Goal: Task Accomplishment & Management: Manage account settings

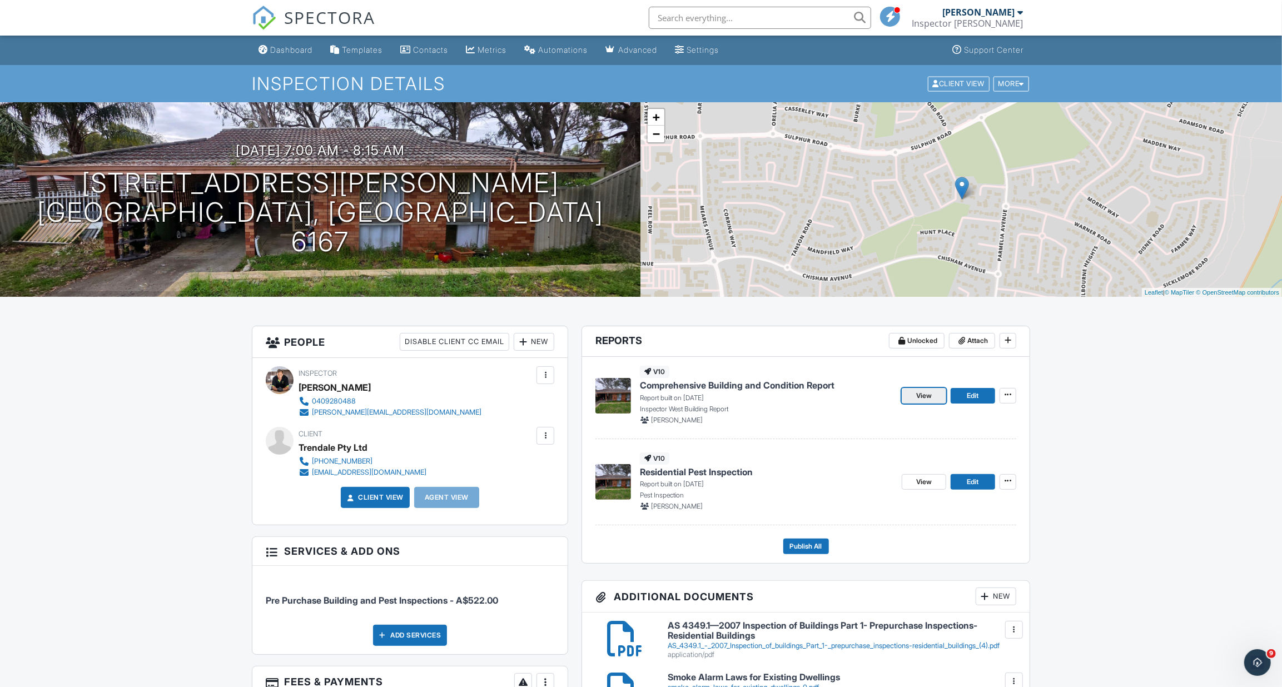
click at [911, 395] on link "View" at bounding box center [923, 396] width 44 height 16
click at [931, 481] on span "View" at bounding box center [924, 481] width 16 height 11
click at [967, 338] on span "Attach" at bounding box center [977, 340] width 21 height 11
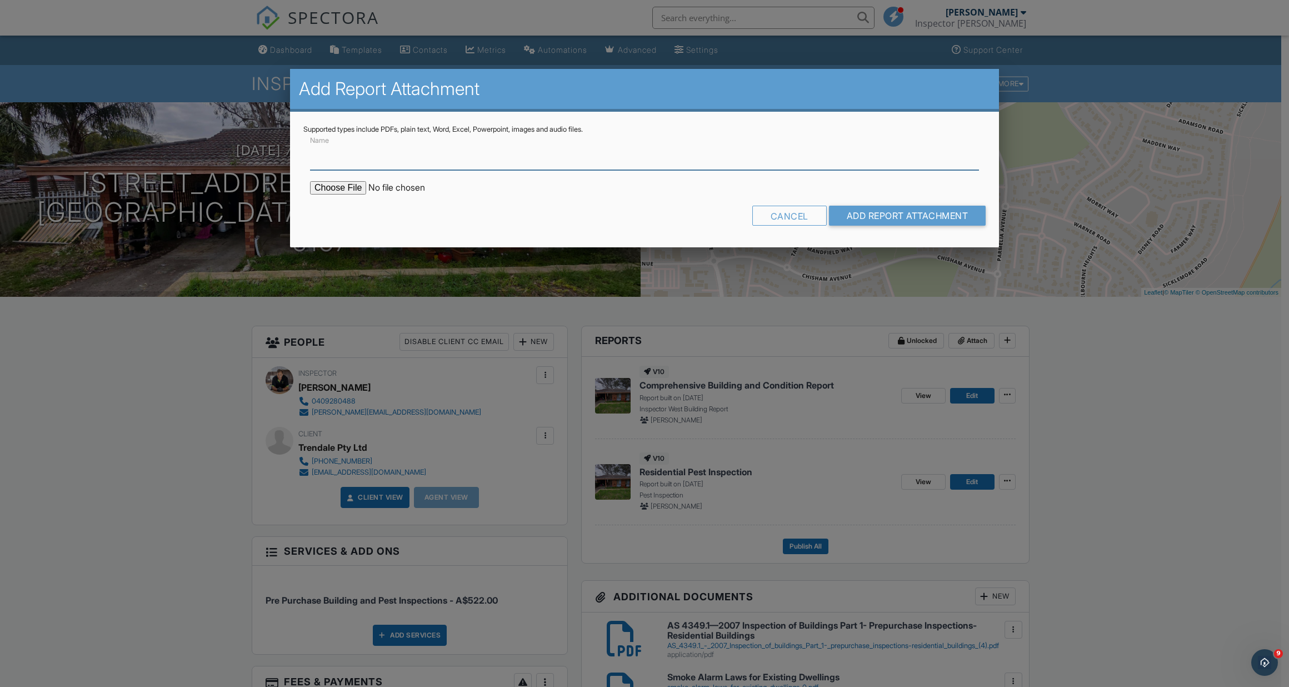
click at [566, 162] on input "Name" at bounding box center [644, 156] width 669 height 27
type input "SUMMARY OF INSPECTION FINDINGS"
click at [348, 192] on input "file" at bounding box center [404, 187] width 189 height 13
type input "C:\fakepath\SUMMARY OF INSPECTION FINDINGS - 10_Kirkland_Way___Comprehensive_Bu…"
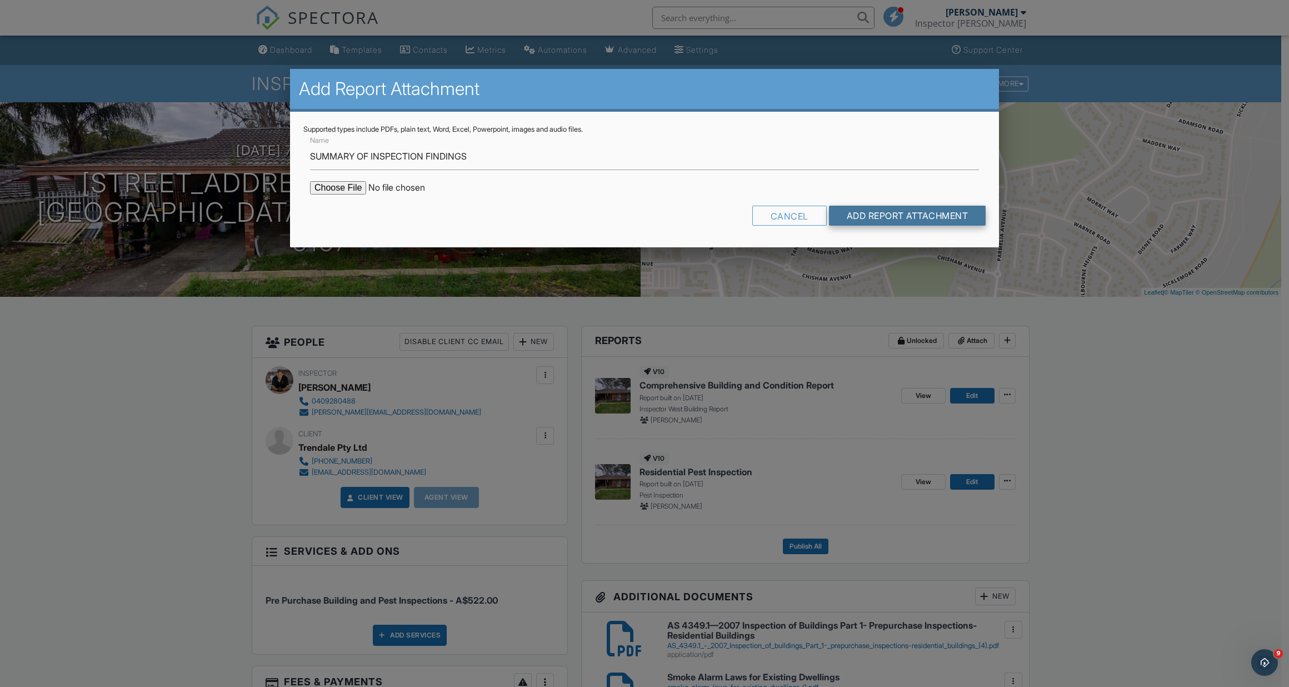
click at [952, 217] on input "Add Report Attachment" at bounding box center [907, 216] width 157 height 20
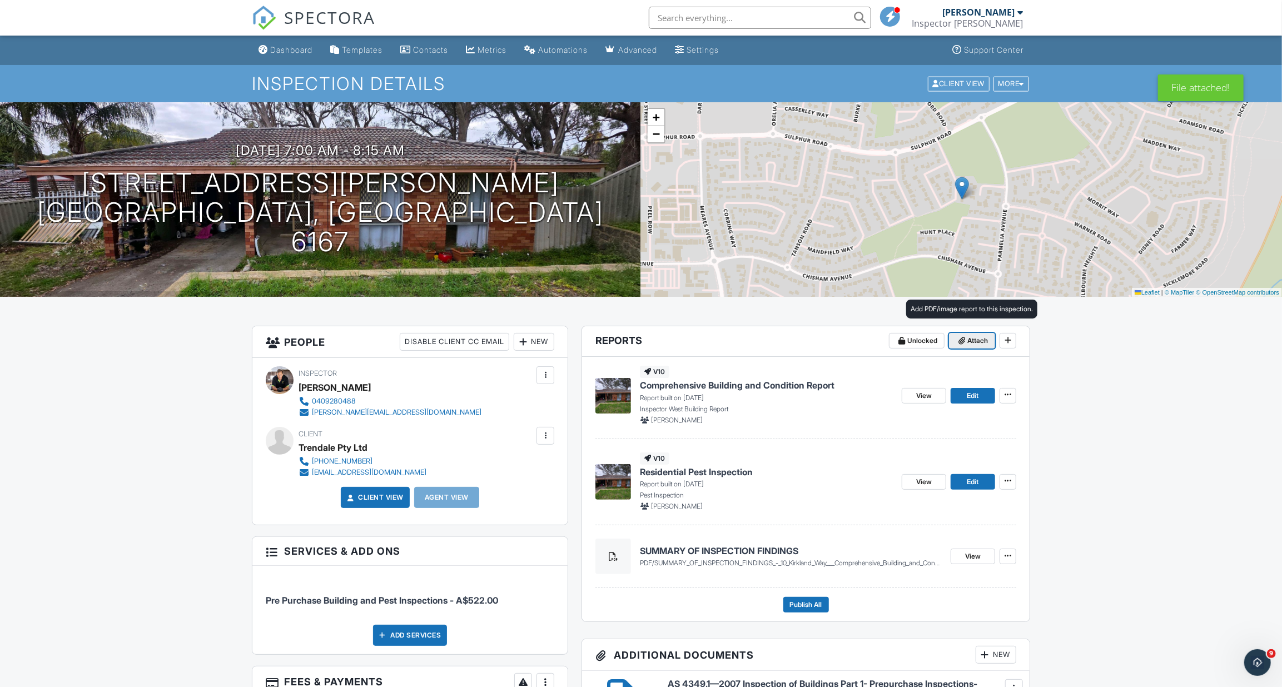
click at [982, 338] on span "Attach" at bounding box center [977, 340] width 21 height 11
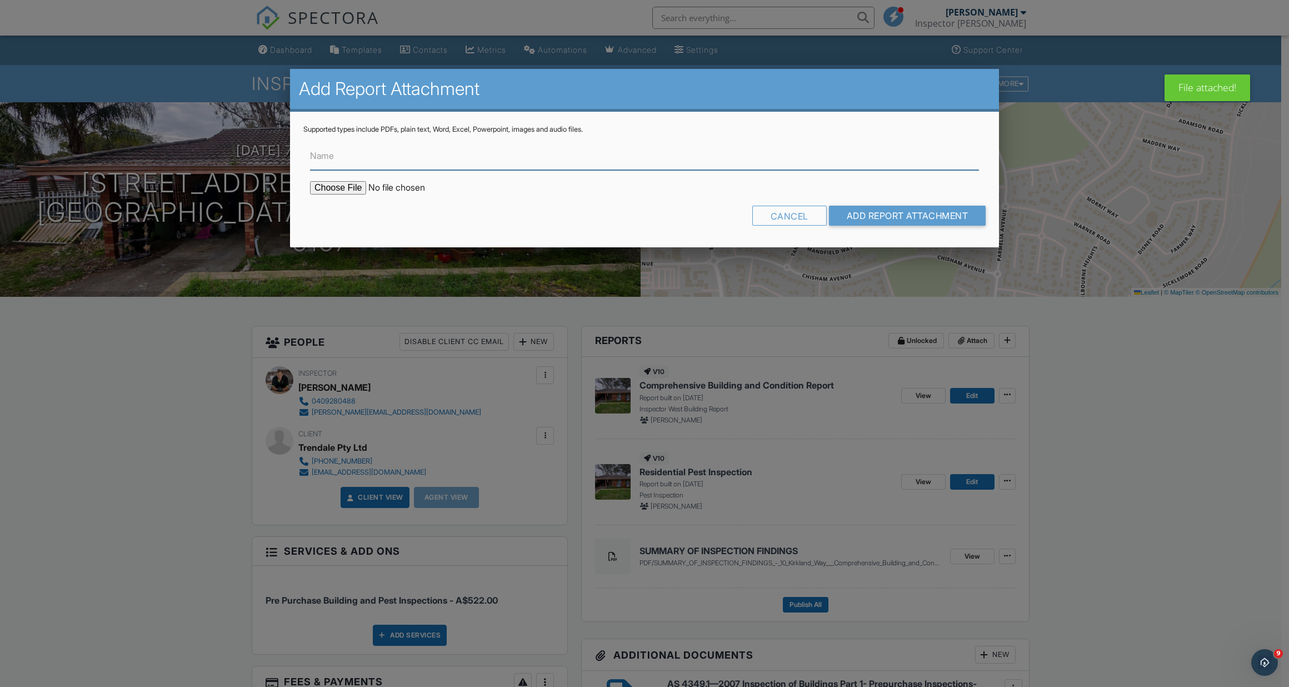
click at [411, 158] on input "Name" at bounding box center [644, 156] width 669 height 27
type input "PEST INSPECTION REPORT"
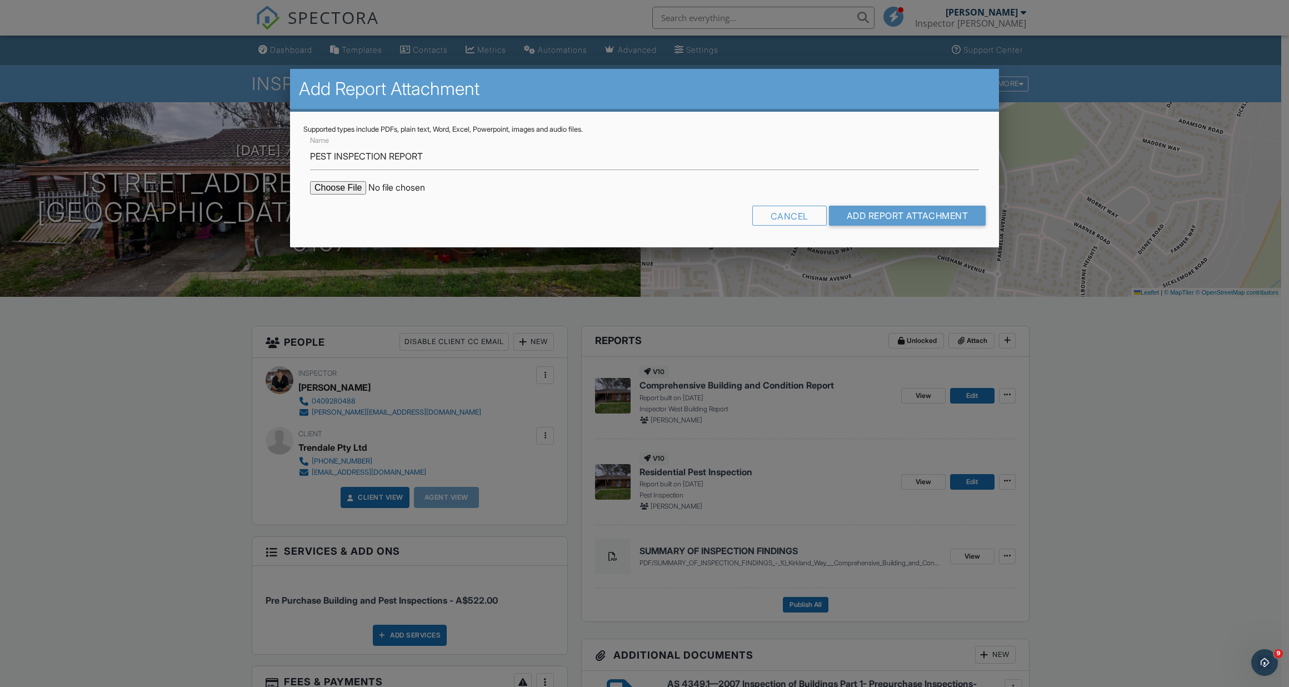
click at [336, 185] on input "file" at bounding box center [404, 187] width 189 height 13
type input "C:\fakepath\PEST INSPECTION - 10_Kirkland_Way___Residential_Pest_Inspection (1)…"
click at [868, 214] on input "Add Report Attachment" at bounding box center [907, 216] width 157 height 20
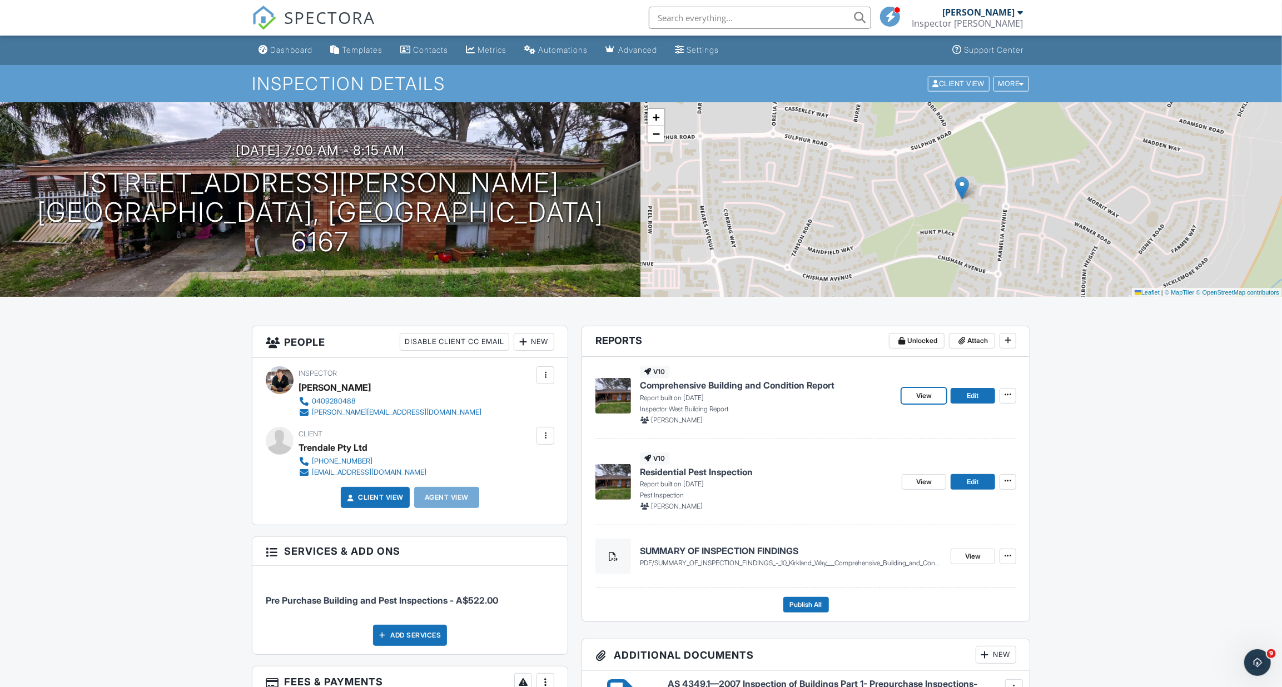
click at [926, 398] on span "View" at bounding box center [924, 395] width 16 height 11
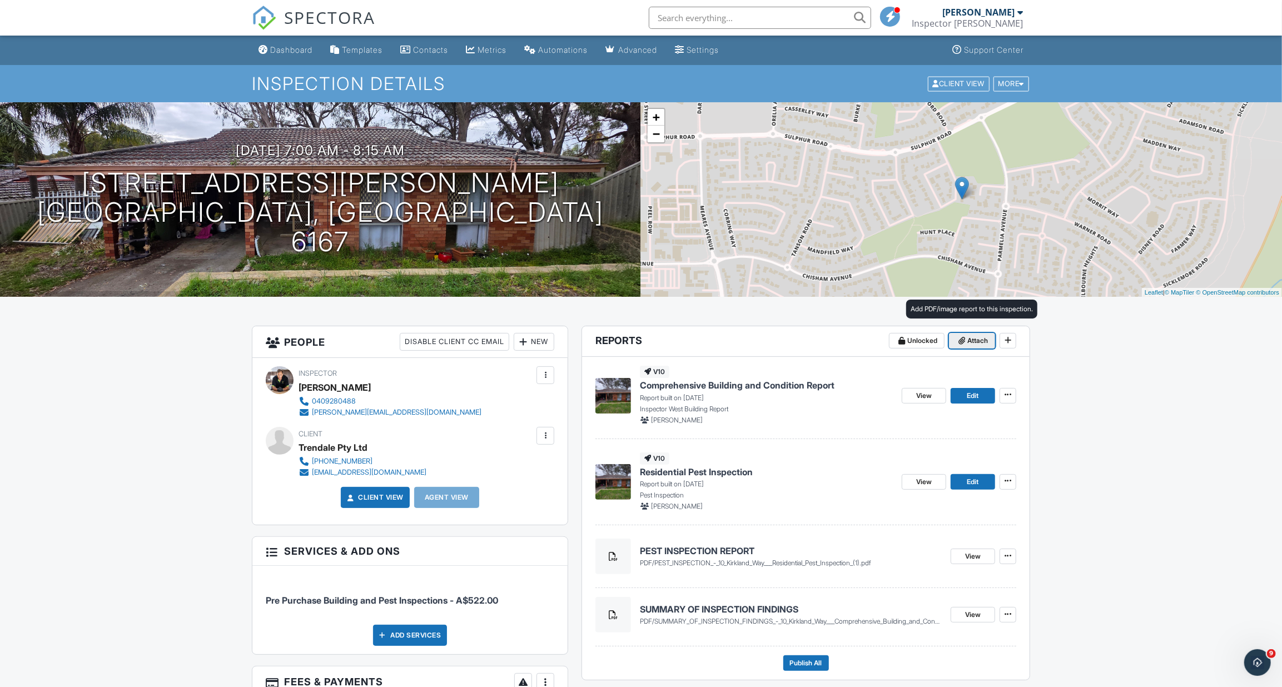
click at [969, 340] on span "Attach" at bounding box center [977, 340] width 21 height 11
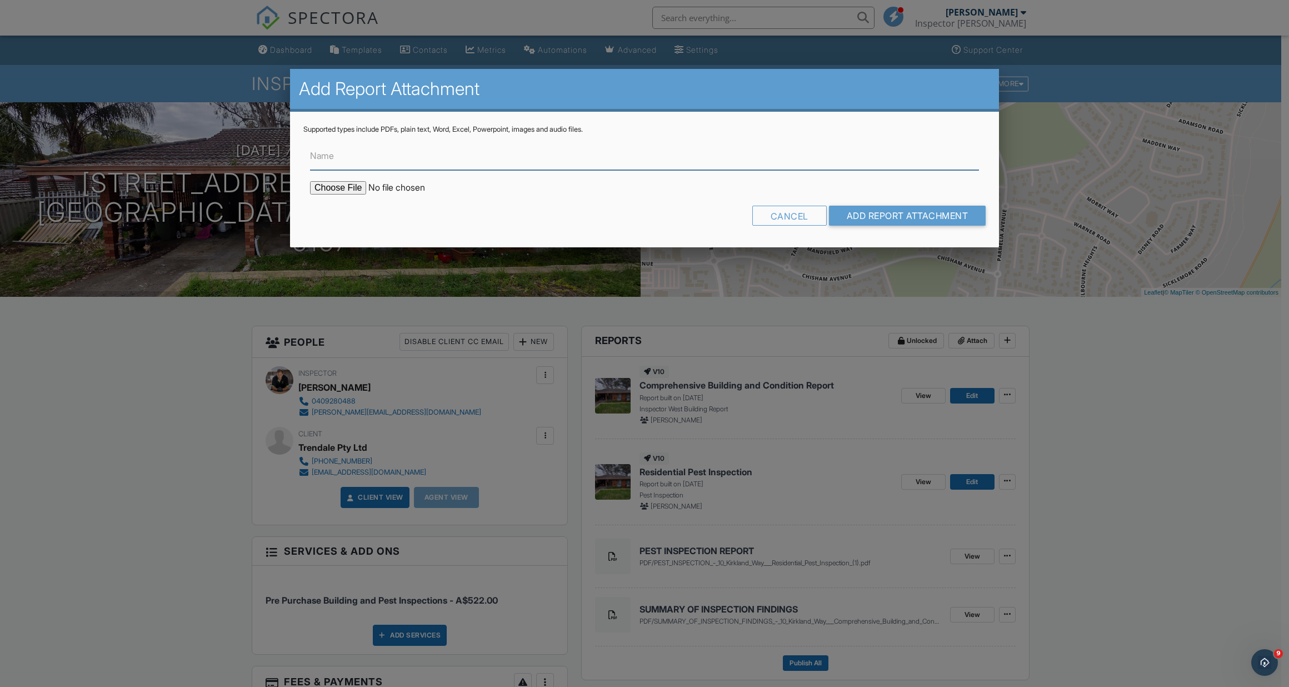
click at [450, 157] on input "Name" at bounding box center [644, 156] width 669 height 27
paste input "COMPREHENSIVE BUILDING REPORT"
type input "COMPREHENSIVE BUILDING REPORT PDF"
click at [350, 192] on input "file" at bounding box center [404, 187] width 189 height 13
type input "C:\fakepath\COMPREHENSIVE BUILDING REPORT - 10_Kirkland_Way___Comprehensive_Bui…"
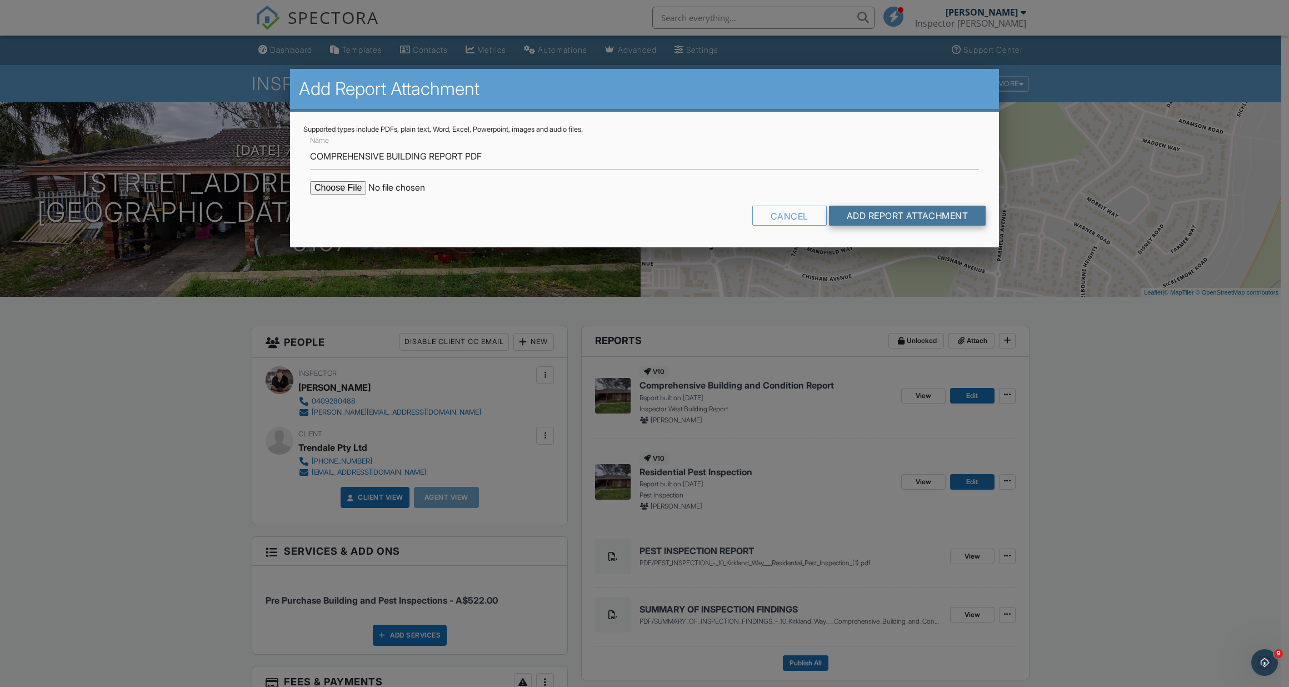
click at [870, 219] on input "Add Report Attachment" at bounding box center [907, 216] width 157 height 20
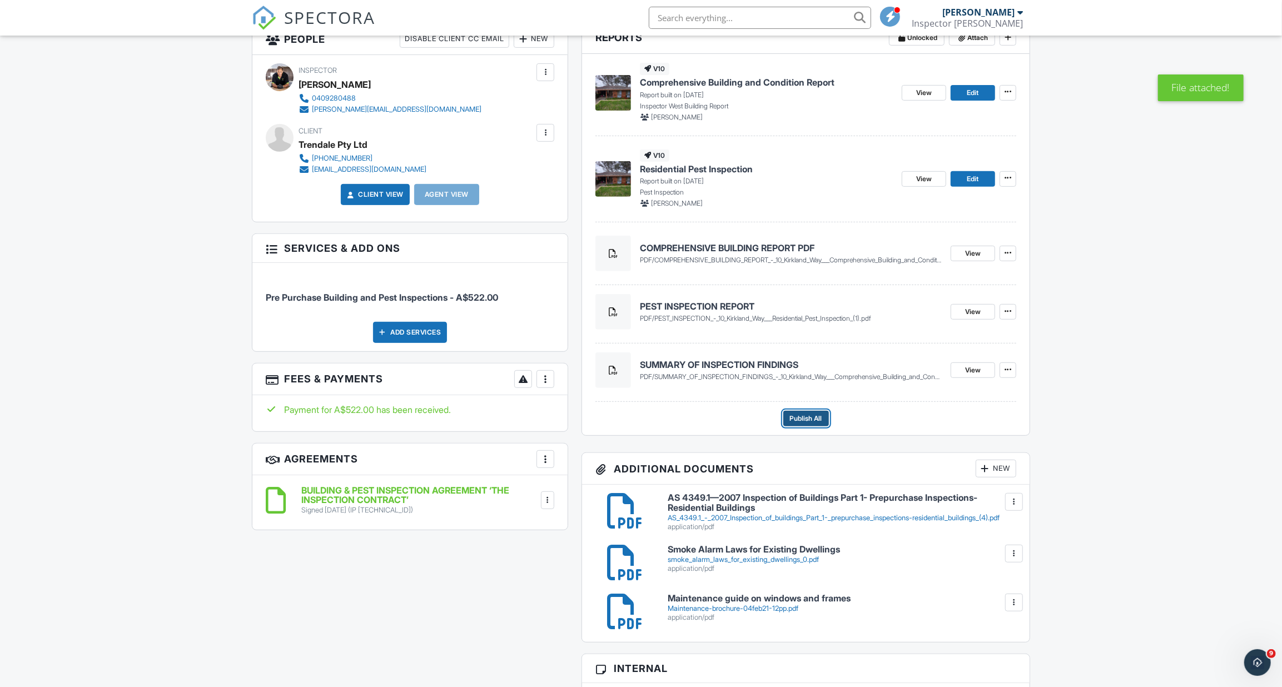
click at [793, 417] on span "Publish All" at bounding box center [806, 418] width 32 height 11
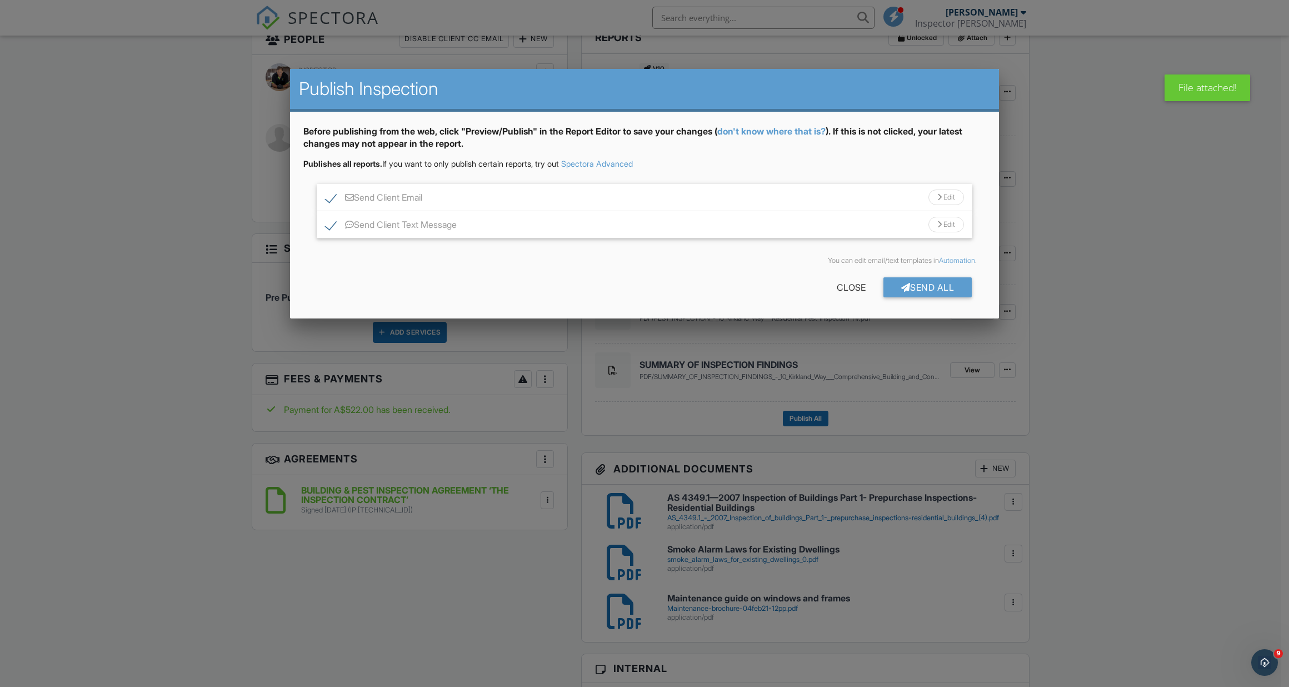
click at [508, 205] on div "Send Client Email Edit" at bounding box center [645, 197] width 656 height 27
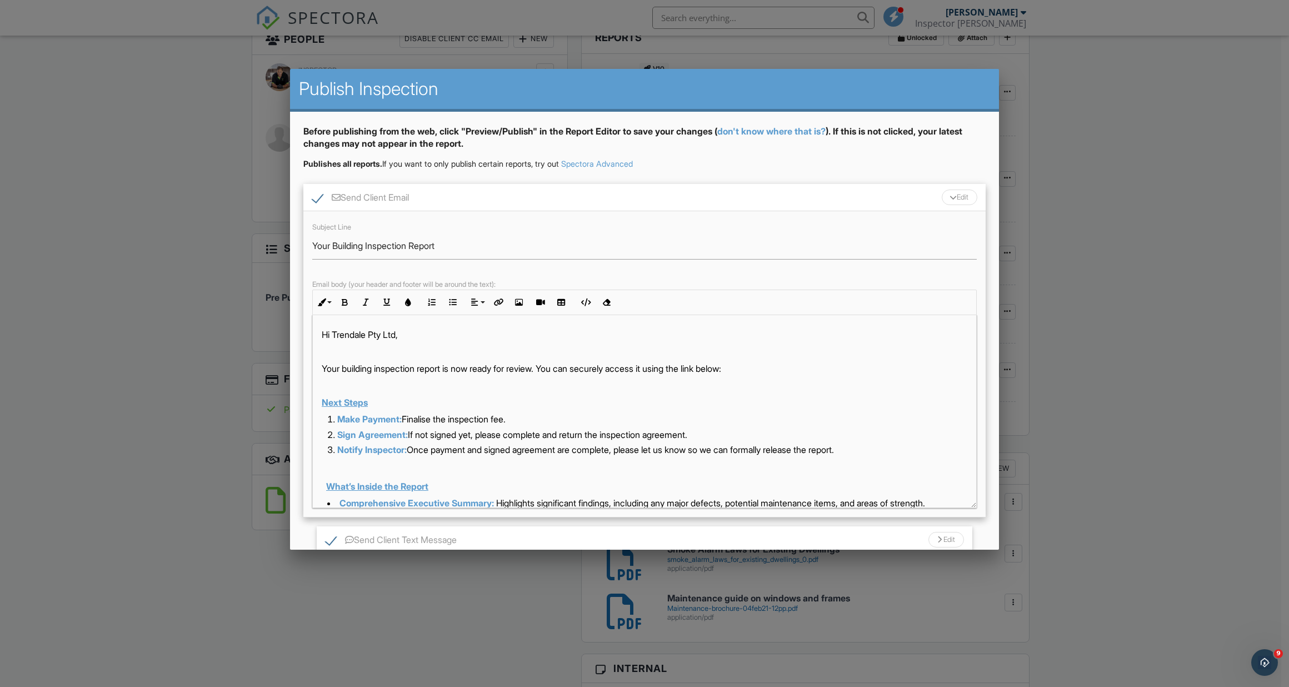
drag, startPoint x: 975, startPoint y: 394, endPoint x: 1010, endPoint y: 521, distance: 131.6
click at [1011, 521] on body "SPECTORA [PERSON_NAME] Inspector [PERSON_NAME] Role: Inspector Change Role Dash…" at bounding box center [641, 661] width 1282 height 1929
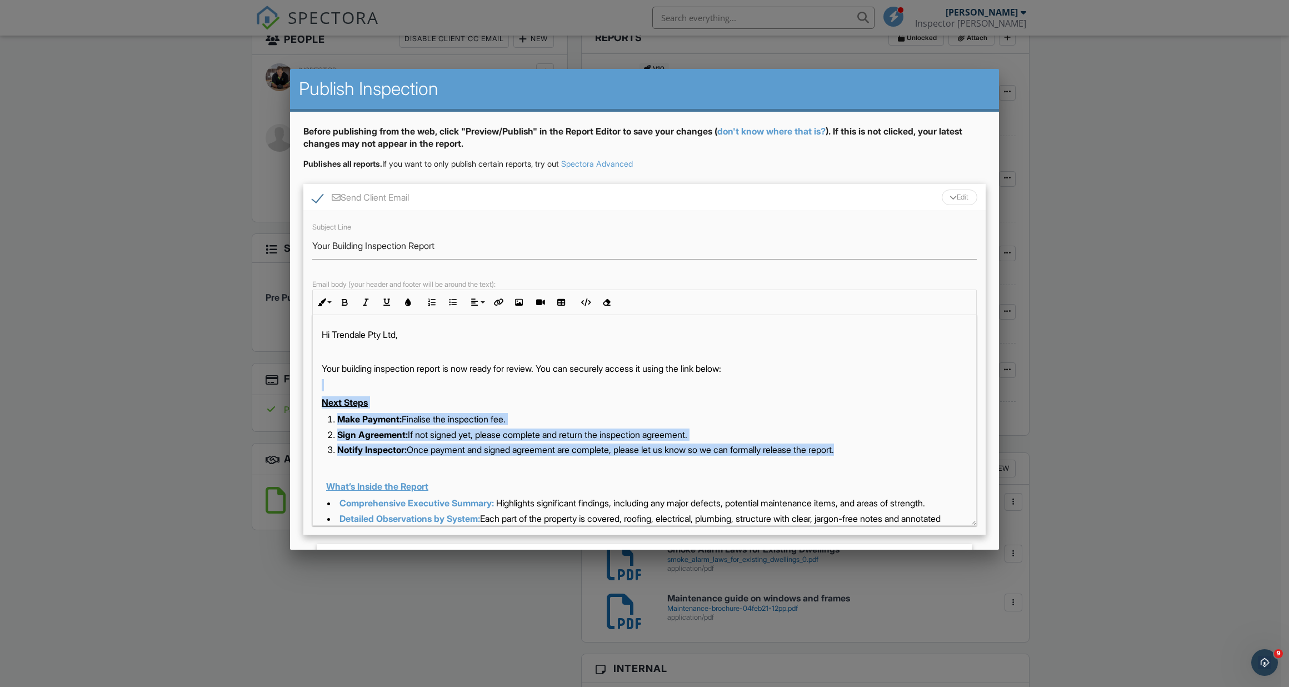
drag, startPoint x: 318, startPoint y: 388, endPoint x: 866, endPoint y: 447, distance: 551.2
click at [866, 447] on div "Hi Trendale Pty Ltd, Your building inspection report is now ready for review. Y…" at bounding box center [645, 687] width 664 height 745
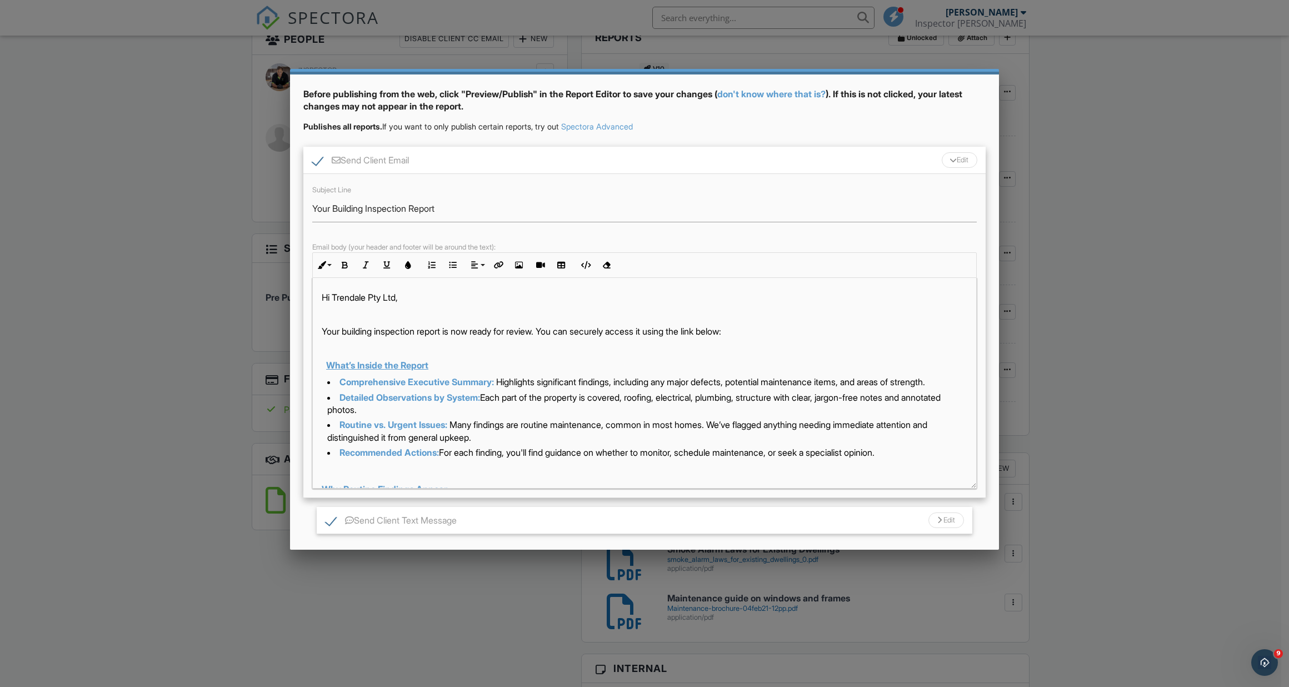
scroll to position [101, 0]
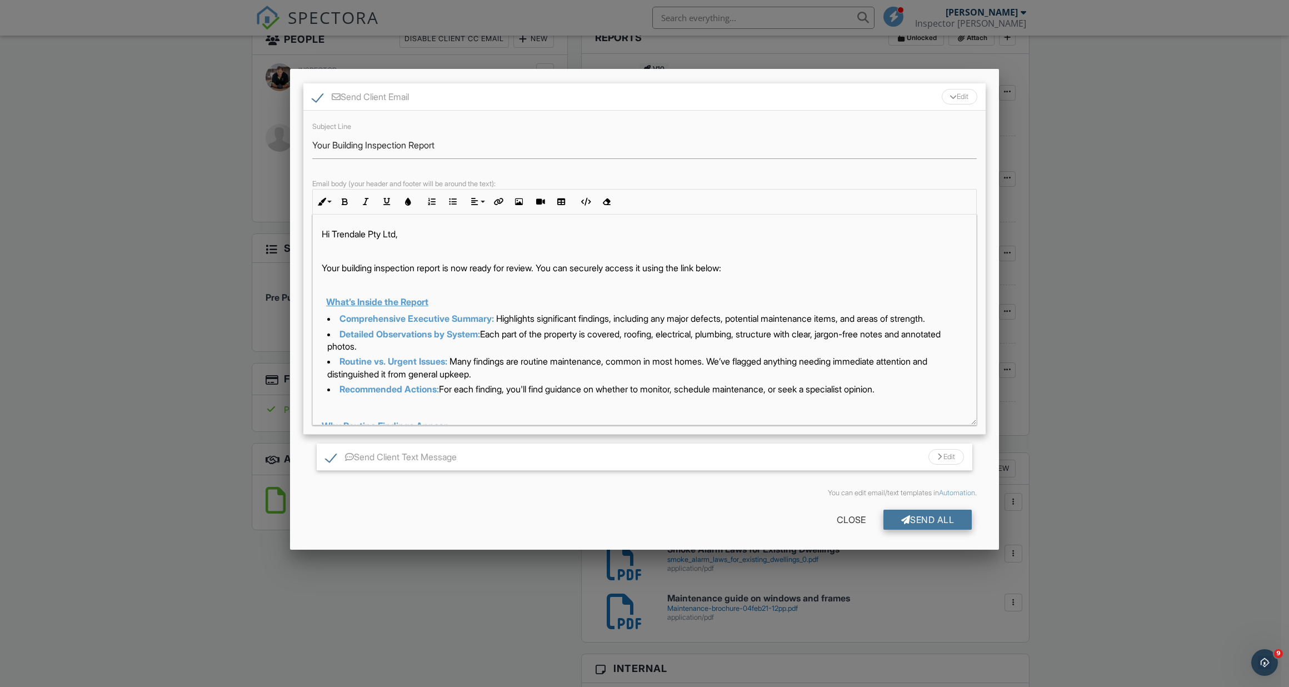
click at [936, 516] on div "Send All" at bounding box center [928, 520] width 89 height 20
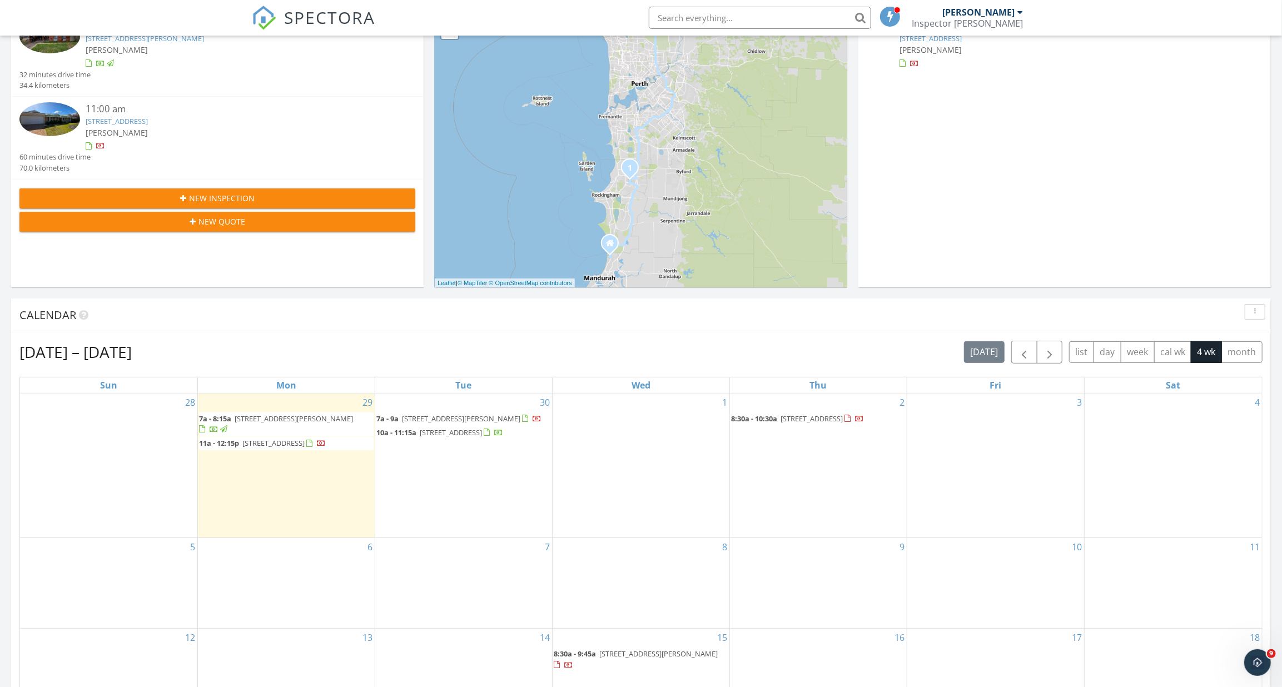
scroll to position [252, 0]
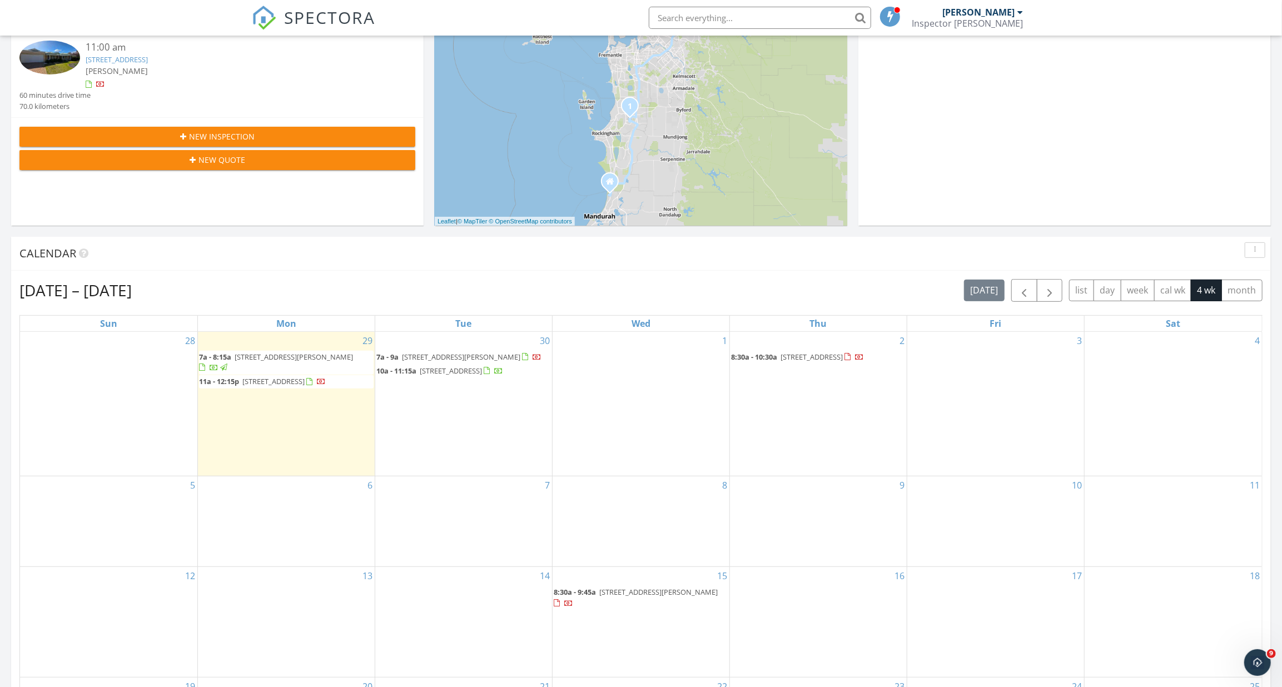
click at [305, 376] on span "[STREET_ADDRESS]" at bounding box center [273, 381] width 62 height 10
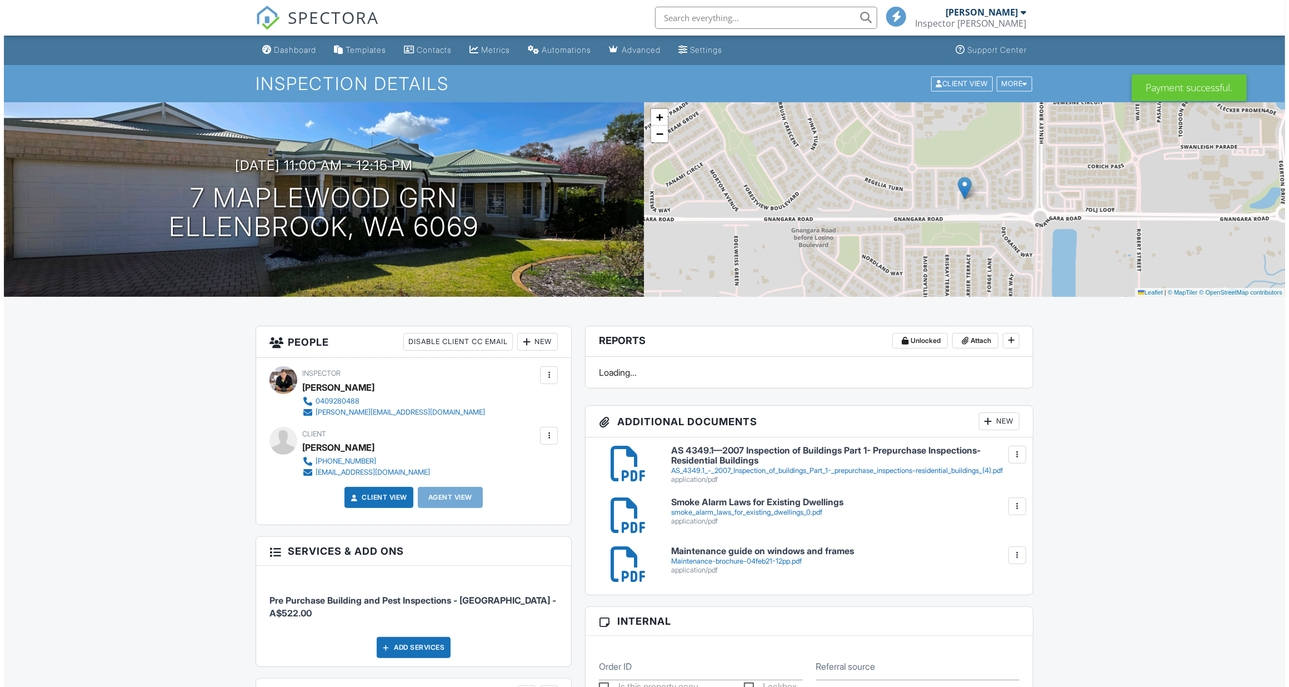
scroll to position [303, 0]
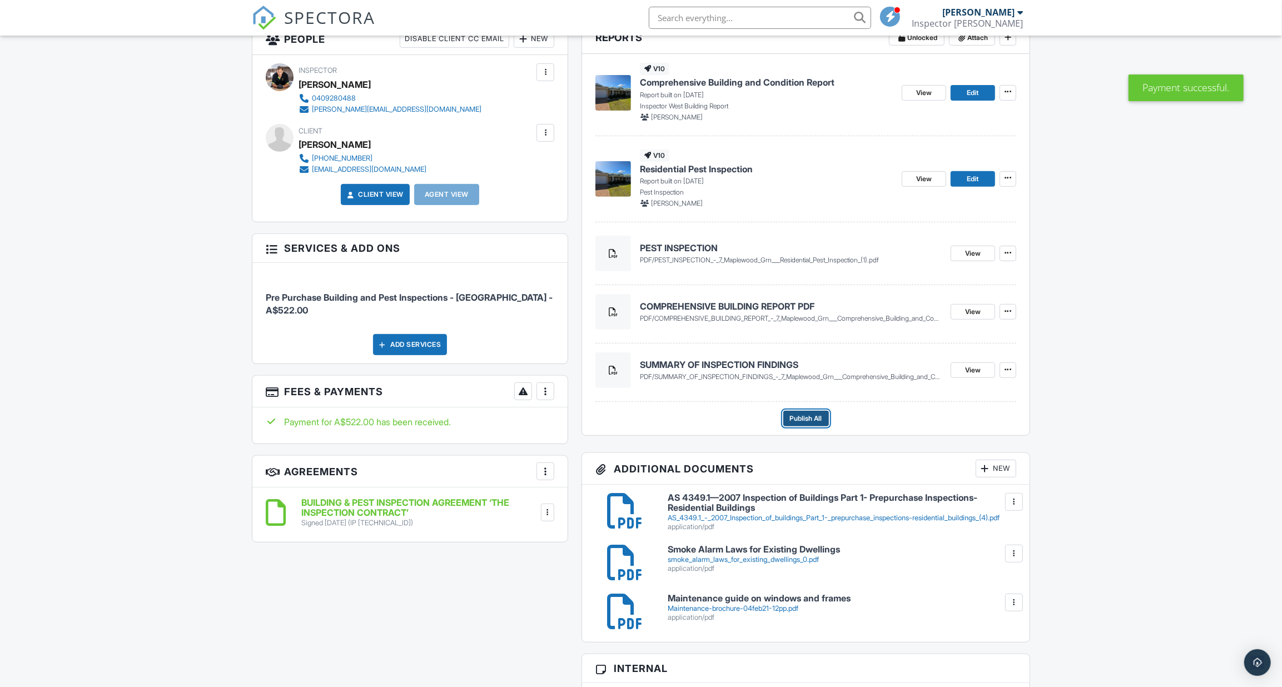
click at [800, 419] on span "Publish All" at bounding box center [806, 418] width 32 height 11
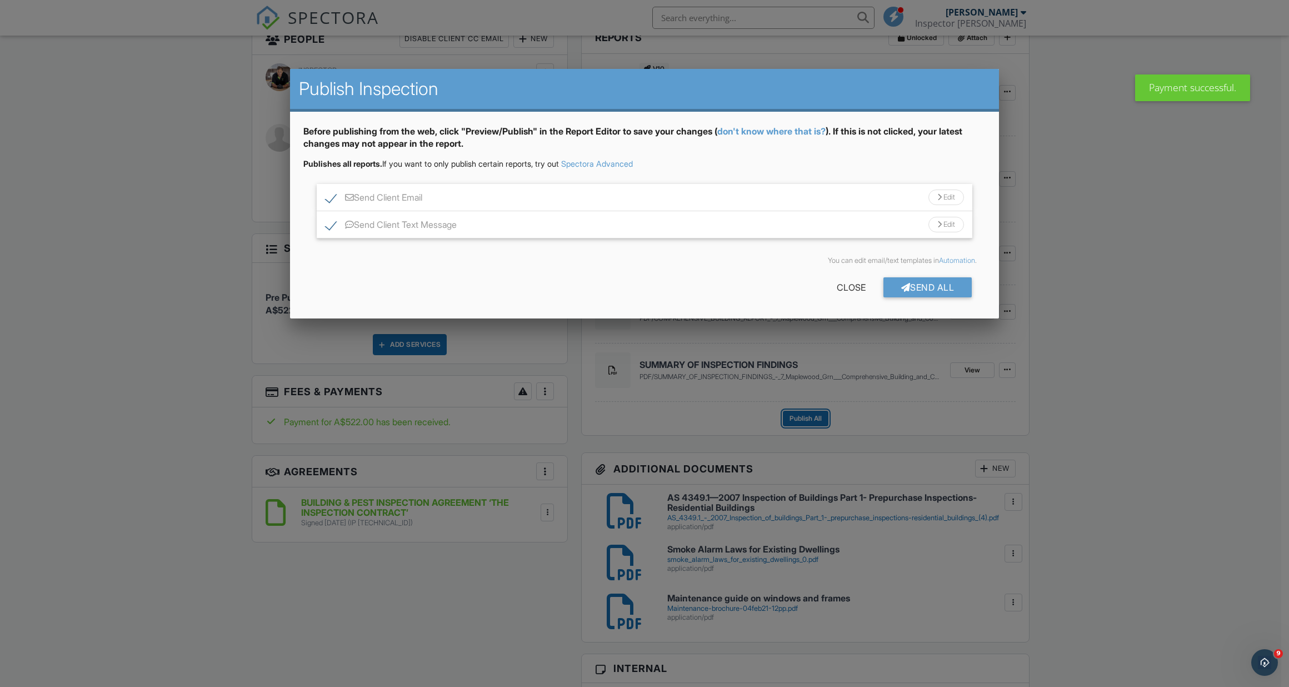
scroll to position [0, 0]
click at [446, 195] on div "Send Client Email Edit" at bounding box center [645, 197] width 656 height 27
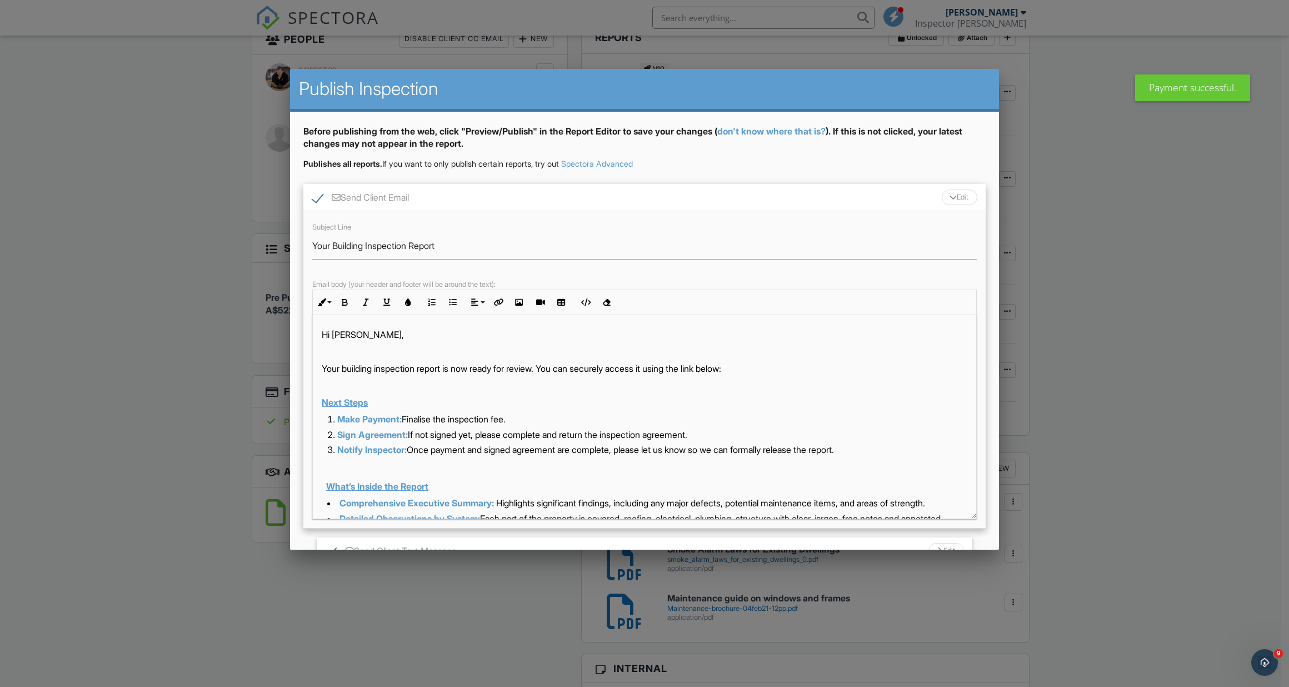
drag, startPoint x: 972, startPoint y: 393, endPoint x: 999, endPoint y: 524, distance: 132.8
click at [999, 524] on div "Publish Inspection Before publishing from the web, click "Preview/Publish" in t…" at bounding box center [644, 309] width 709 height 481
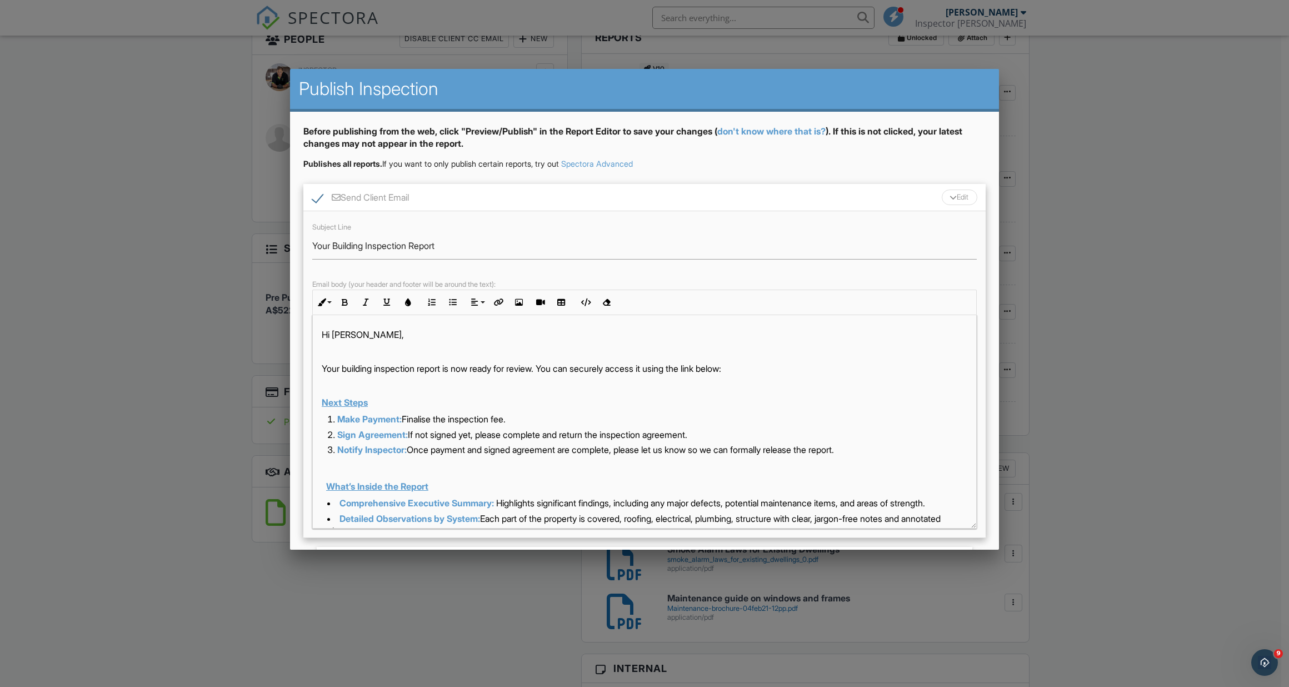
drag, startPoint x: 313, startPoint y: 388, endPoint x: 880, endPoint y: 457, distance: 571.1
click at [880, 457] on div "Hi Gaurang Patel, Your building inspection report is now ready for review. You …" at bounding box center [645, 687] width 664 height 745
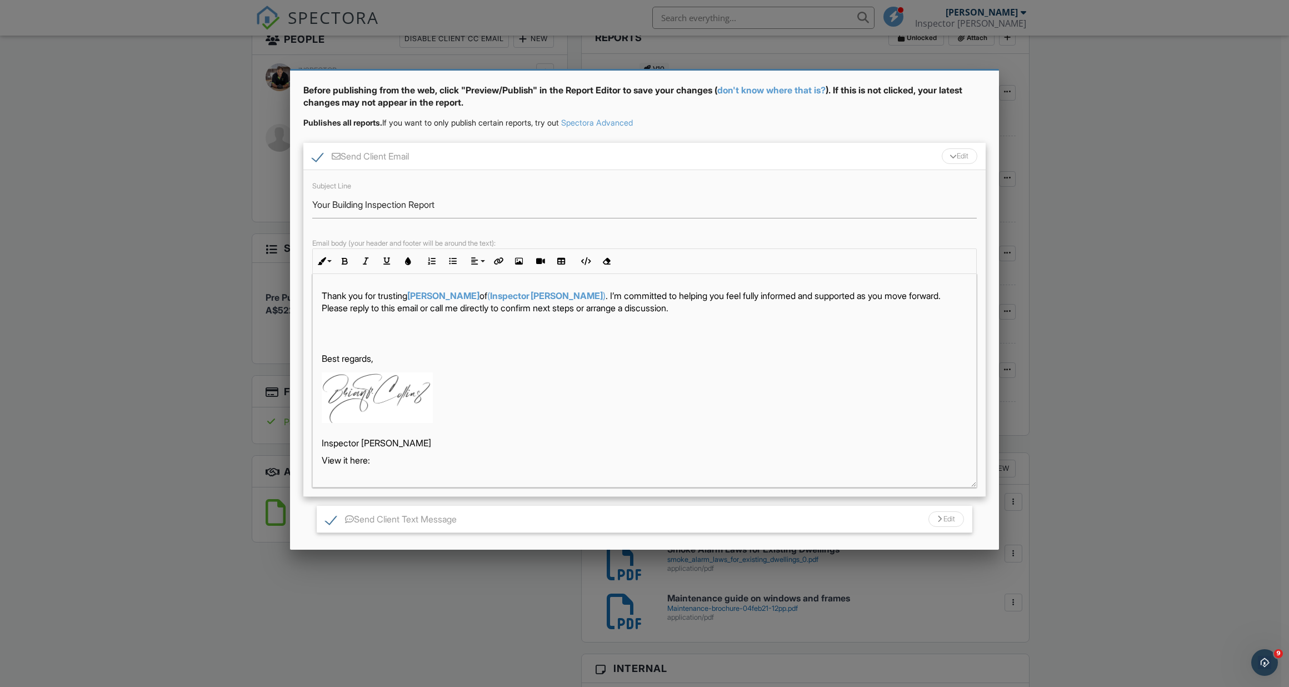
scroll to position [104, 0]
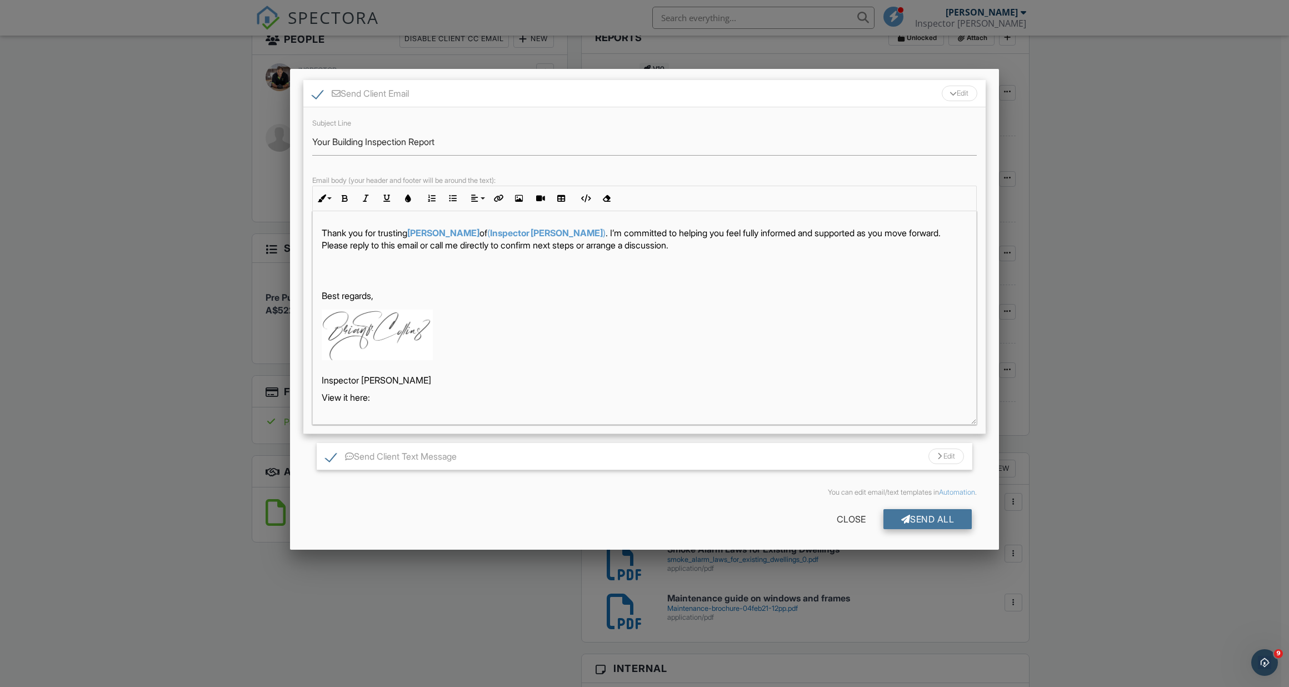
click at [935, 513] on div "Send All" at bounding box center [928, 519] width 89 height 20
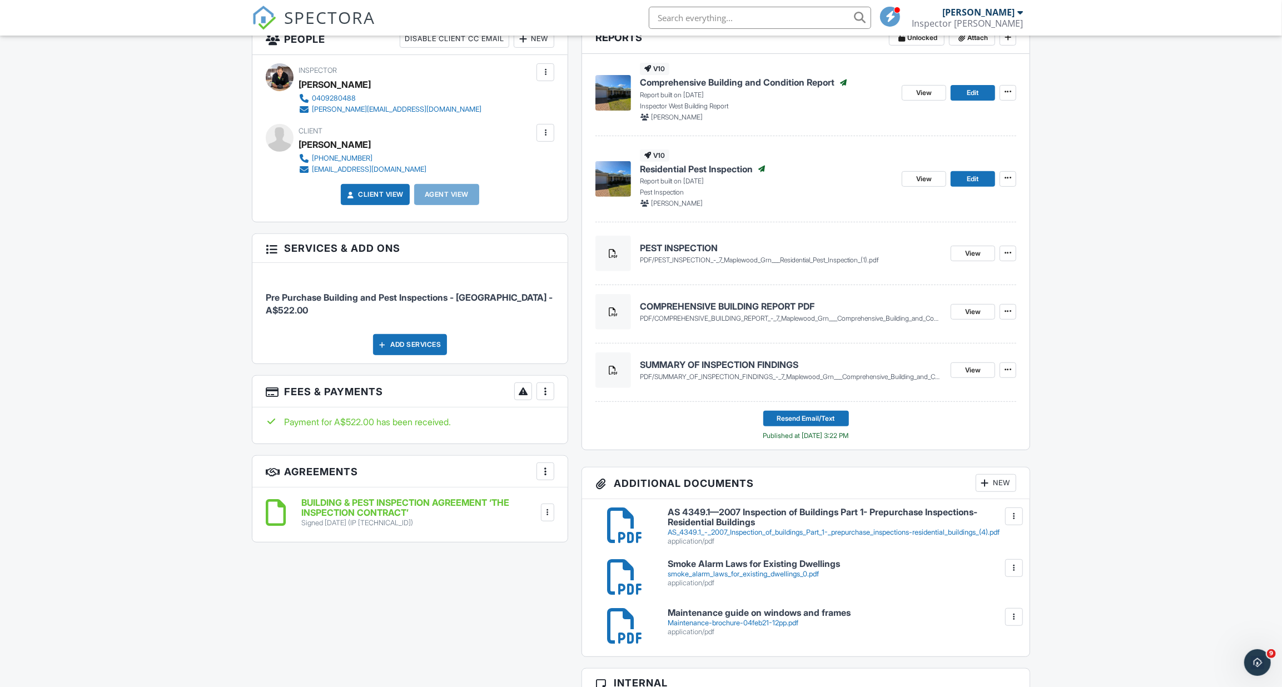
click at [288, 17] on span "SPECTORA" at bounding box center [329, 17] width 91 height 23
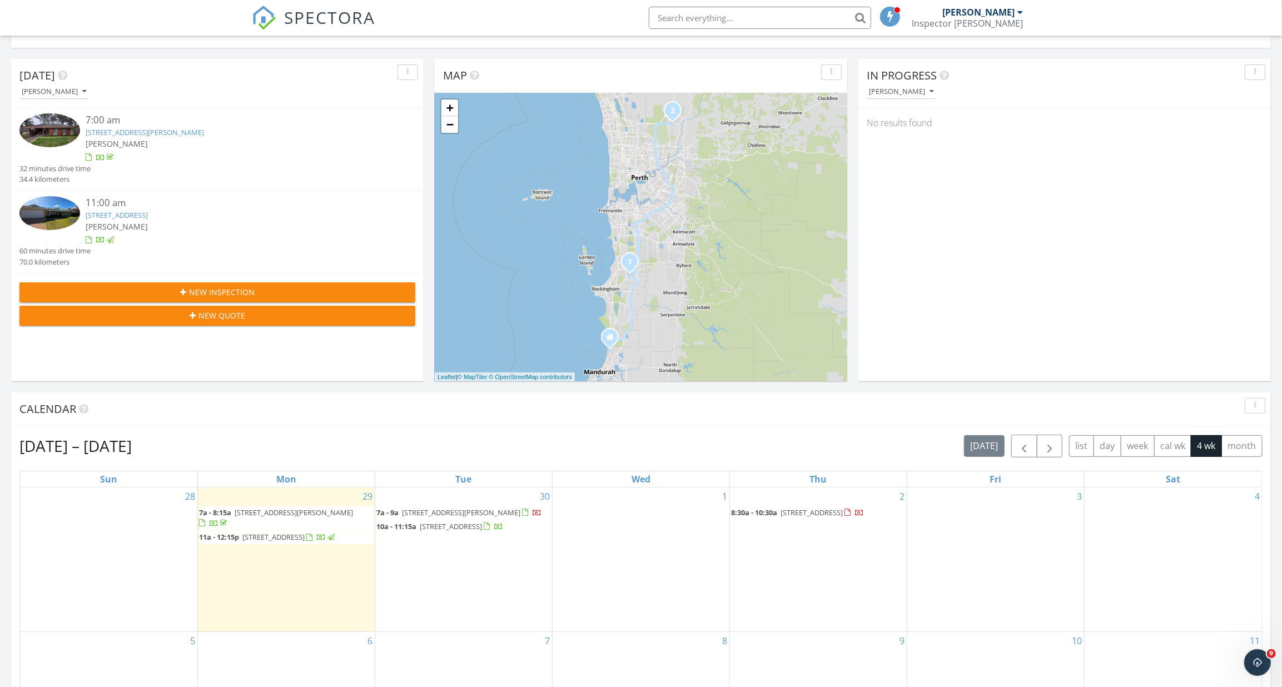
scroll to position [101, 0]
